Goal: Task Accomplishment & Management: Manage account settings

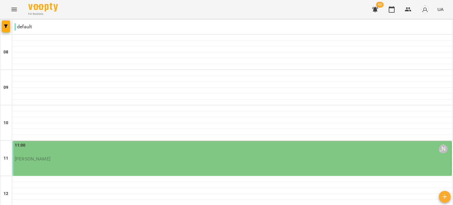
scroll to position [395, 0]
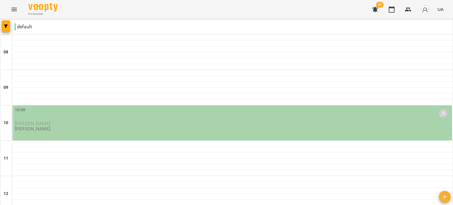
click at [181, 122] on p "[PERSON_NAME]" at bounding box center [232, 123] width 435 height 5
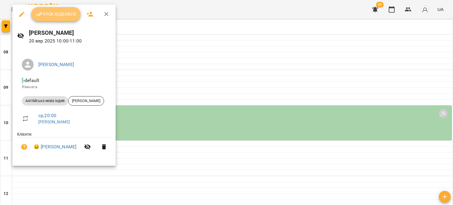
click at [62, 16] on span "Урок відбувся" at bounding box center [56, 14] width 40 height 7
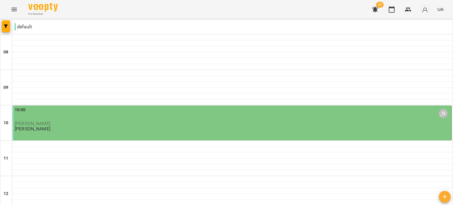
scroll to position [118, 0]
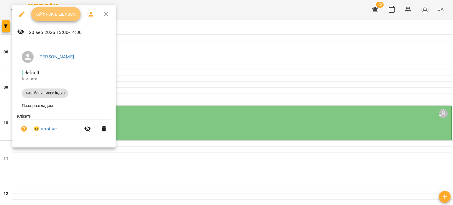
click at [59, 14] on span "Урок відбувся" at bounding box center [56, 14] width 40 height 7
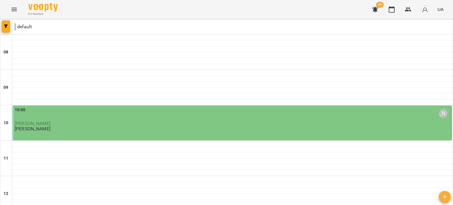
scroll to position [140, 0]
type input "**********"
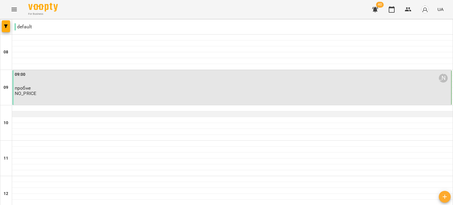
scroll to position [354, 0]
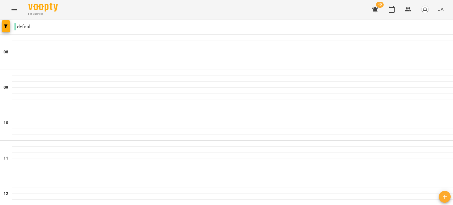
scroll to position [147, 0]
type input "**********"
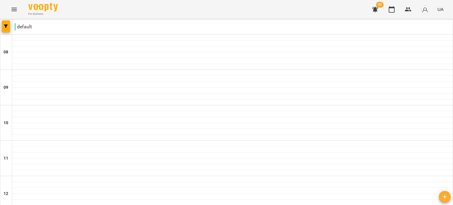
scroll to position [236, 0]
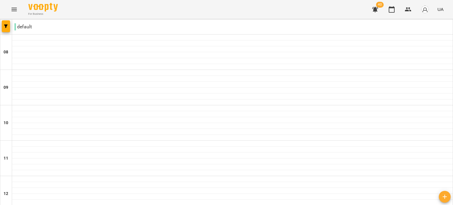
scroll to position [0, 0]
